Goal: Communication & Community: Connect with others

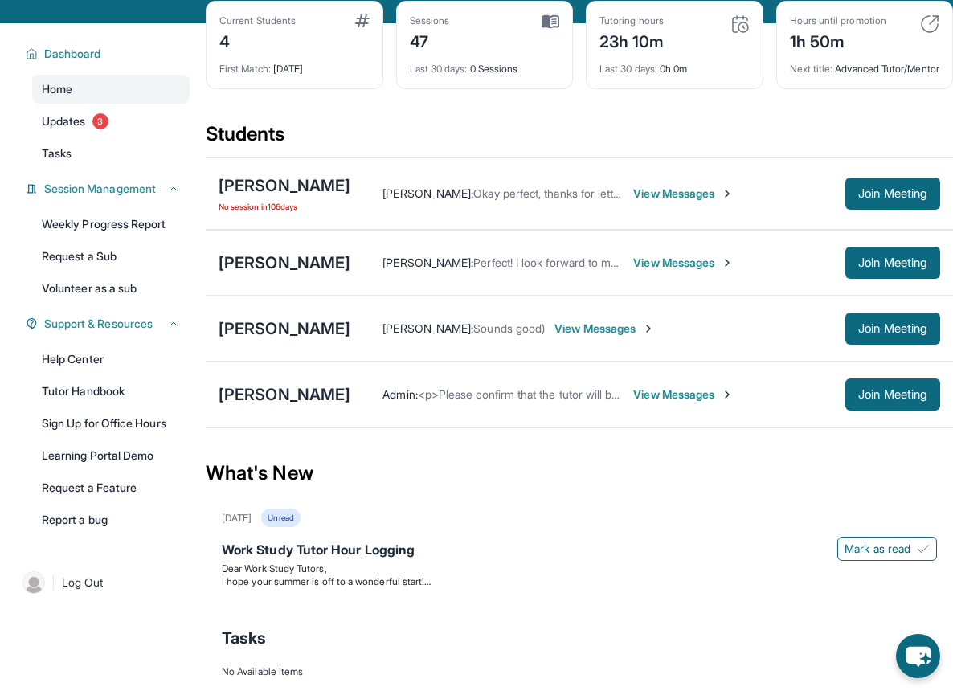
scroll to position [124, 0]
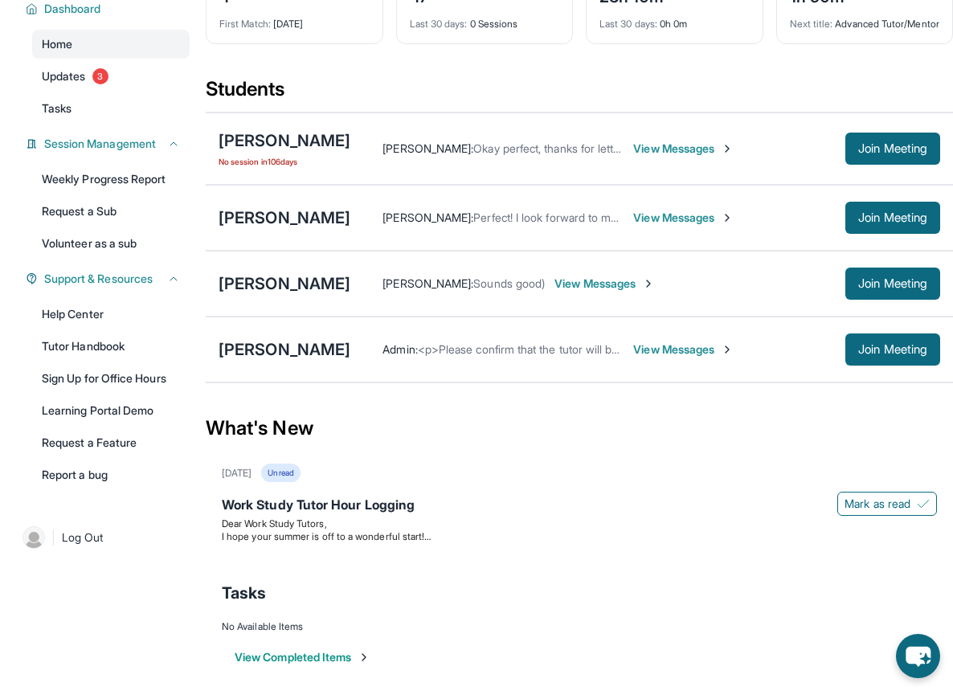
click at [676, 357] on span "View Messages" at bounding box center [683, 349] width 100 height 16
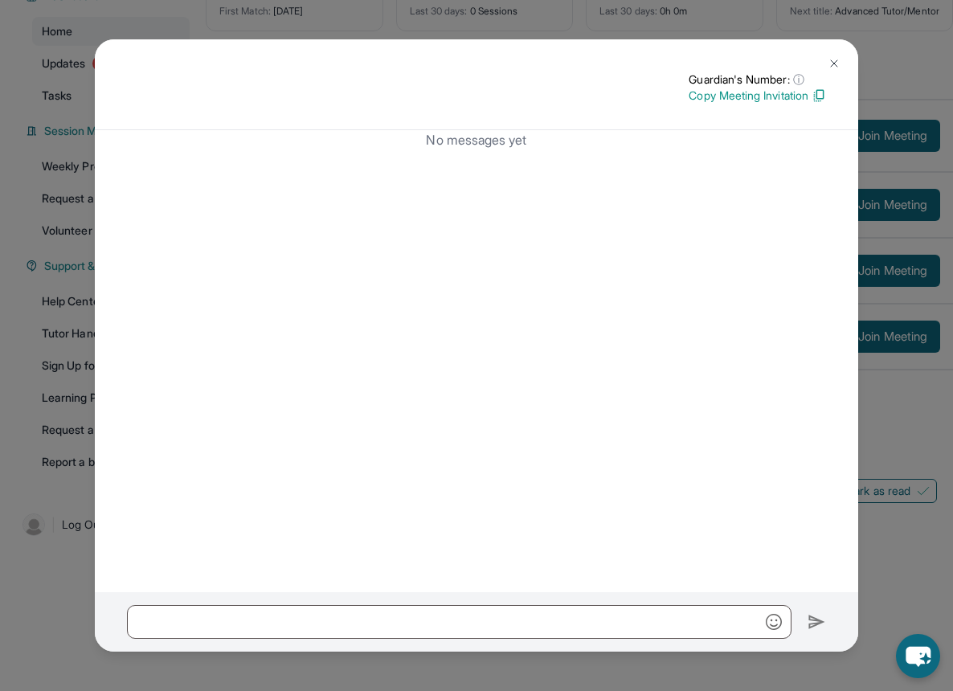
scroll to position [147, 0]
click at [837, 63] on img at bounding box center [833, 63] width 13 height 13
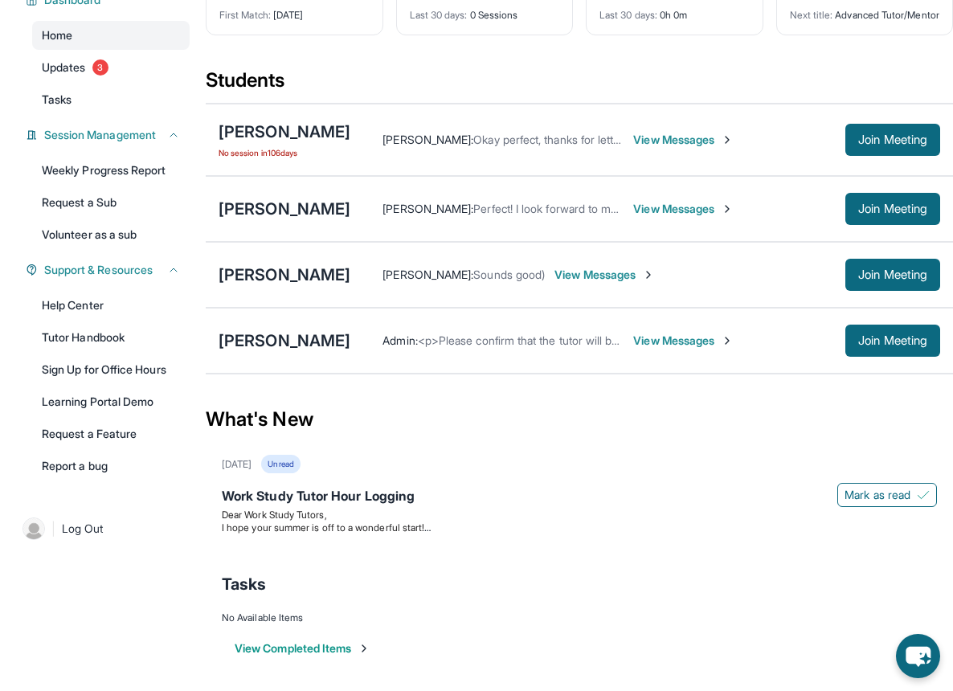
scroll to position [130, 0]
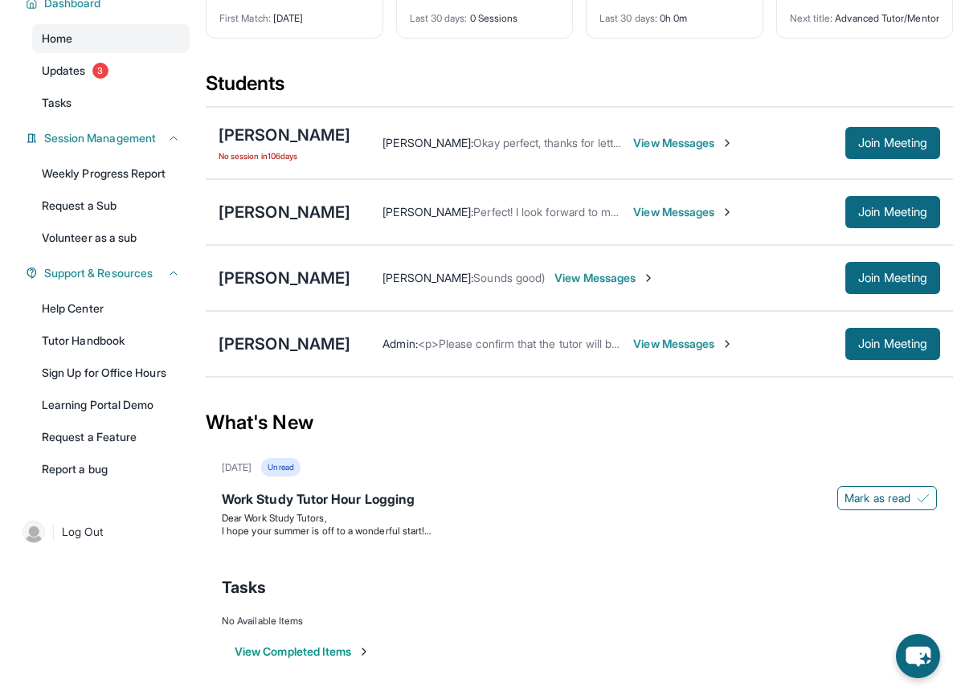
click at [589, 286] on span "View Messages" at bounding box center [604, 278] width 100 height 16
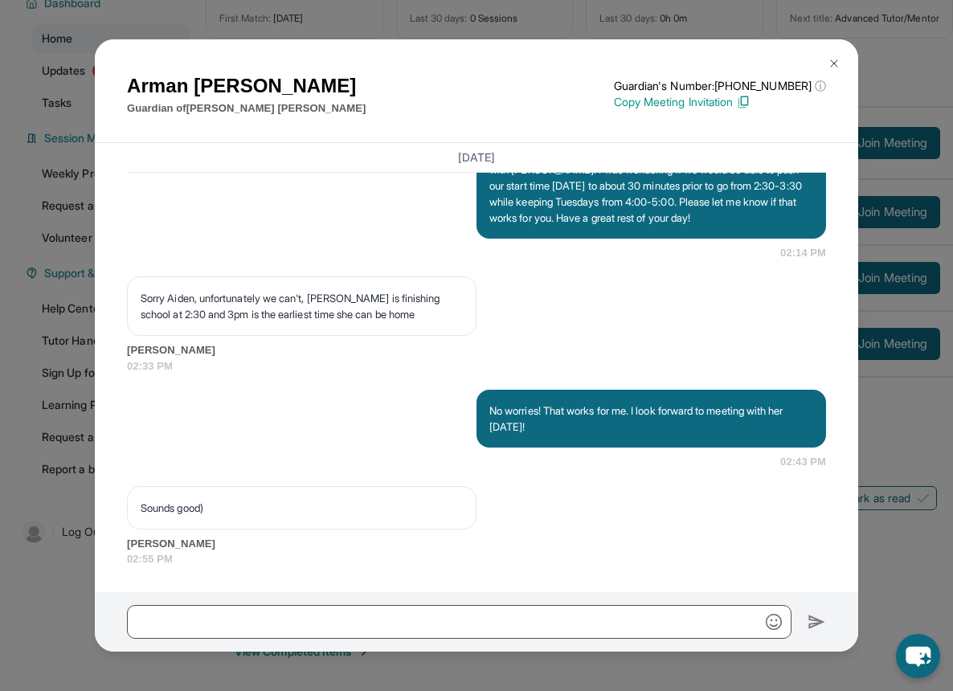
scroll to position [1345, 0]
click at [832, 58] on img at bounding box center [833, 63] width 13 height 13
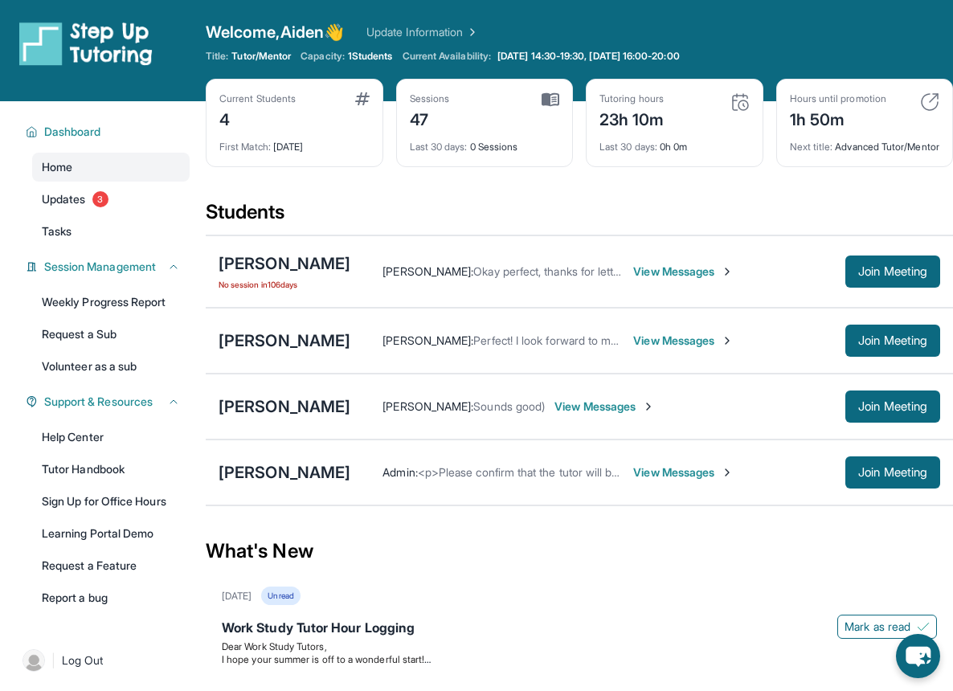
scroll to position [0, 0]
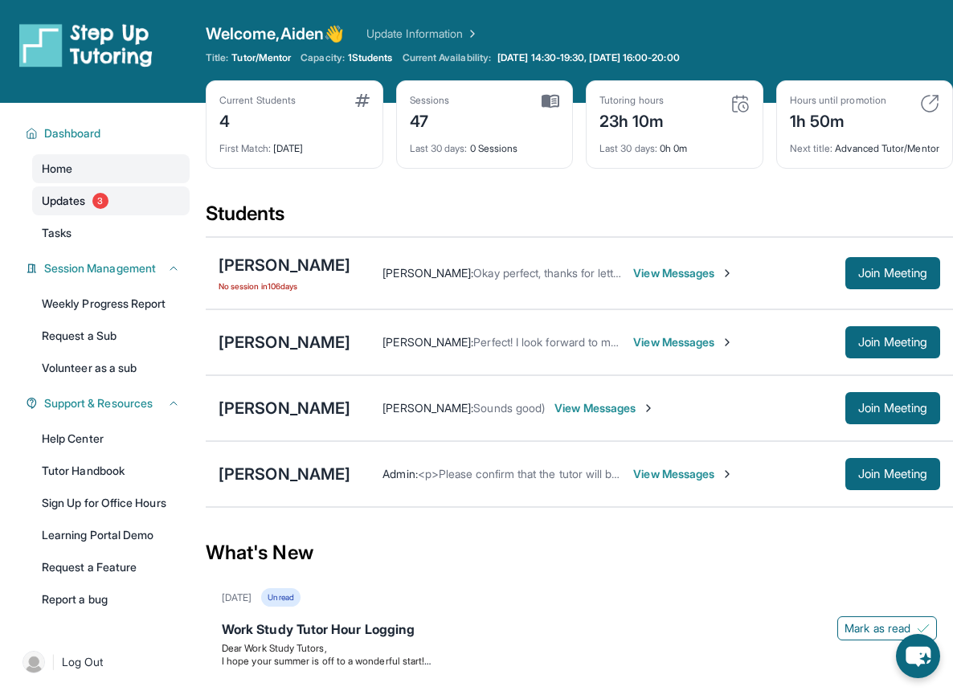
click at [99, 201] on span "3" at bounding box center [100, 201] width 16 height 16
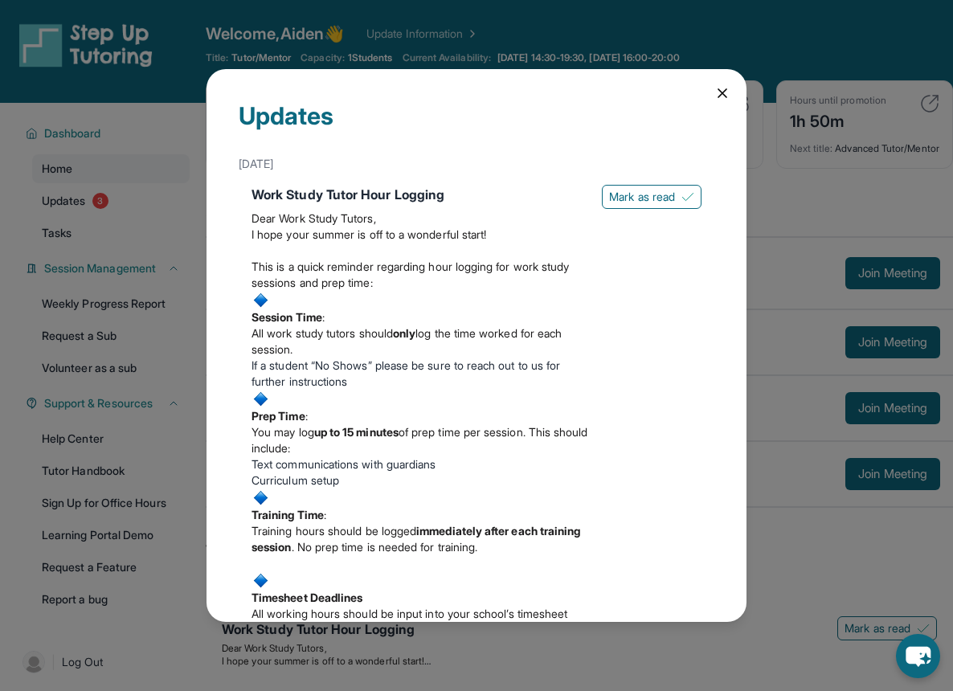
click at [714, 88] on icon at bounding box center [722, 93] width 16 height 16
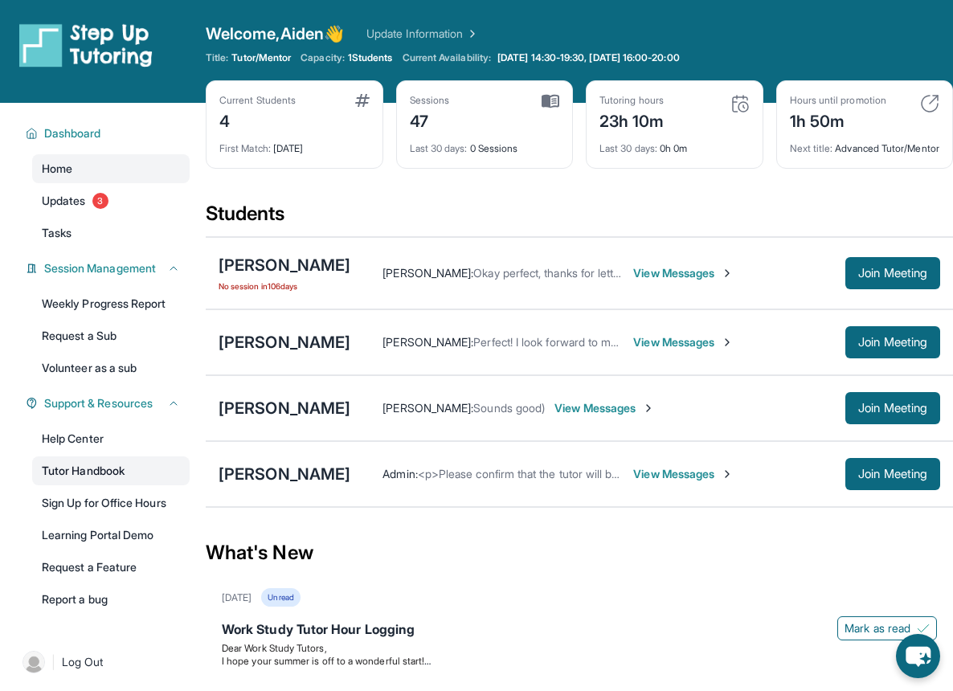
click at [85, 469] on link "Tutor Handbook" at bounding box center [110, 470] width 157 height 29
click at [898, 413] on span "Join Meeting" at bounding box center [892, 408] width 69 height 10
click at [892, 289] on button "Join Meeting" at bounding box center [892, 273] width 95 height 32
click at [858, 413] on span "Join Meeting" at bounding box center [892, 408] width 69 height 10
click at [862, 347] on span "Join Meeting" at bounding box center [892, 342] width 69 height 10
